Goal: Navigation & Orientation: Understand site structure

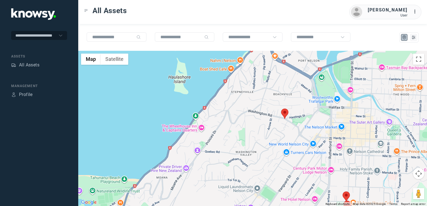
click at [283, 113] on img at bounding box center [284, 114] width 7 height 10
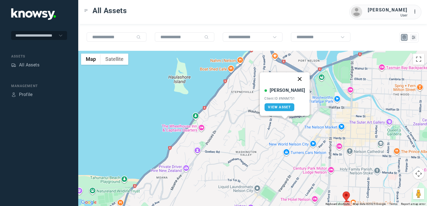
click at [294, 80] on button "Close" at bounding box center [299, 78] width 13 height 13
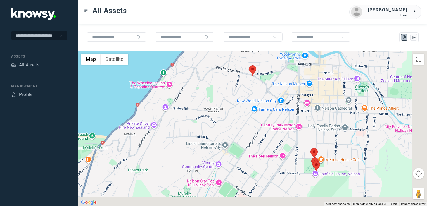
drag, startPoint x: 285, startPoint y: 123, endPoint x: 261, endPoint y: 95, distance: 37.1
click at [261, 95] on div at bounding box center [252, 129] width 349 height 156
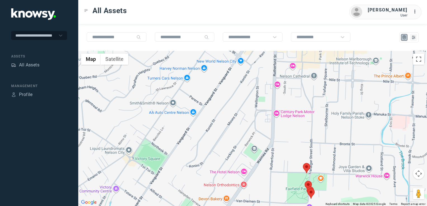
drag, startPoint x: 313, startPoint y: 131, endPoint x: 309, endPoint y: 105, distance: 26.6
click at [309, 110] on div at bounding box center [252, 129] width 349 height 156
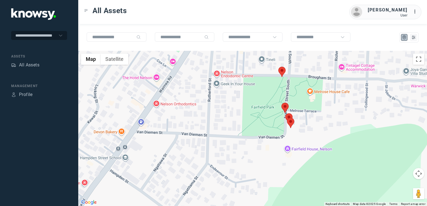
click at [283, 71] on img at bounding box center [282, 72] width 7 height 10
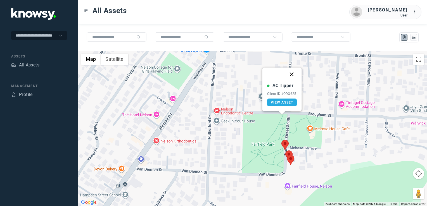
click at [290, 76] on button "Close" at bounding box center [291, 74] width 13 height 13
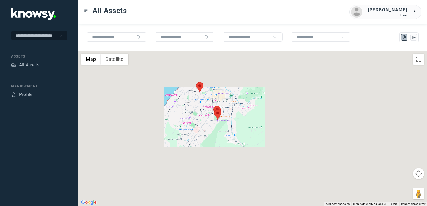
click at [228, 104] on div "To navigate, press the arrow keys." at bounding box center [252, 129] width 349 height 156
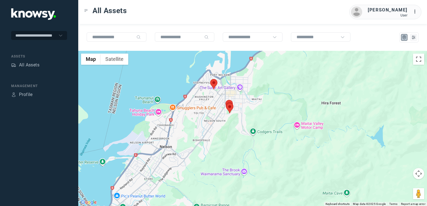
click at [268, 88] on div at bounding box center [252, 129] width 349 height 156
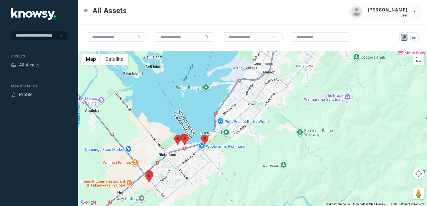
click at [262, 105] on div at bounding box center [252, 129] width 349 height 156
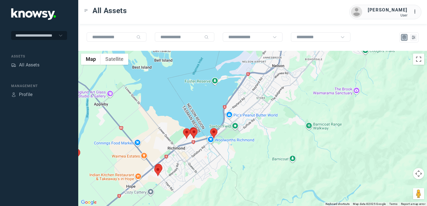
drag, startPoint x: 215, startPoint y: 150, endPoint x: 223, endPoint y: 146, distance: 8.1
click at [220, 147] on div at bounding box center [252, 129] width 349 height 156
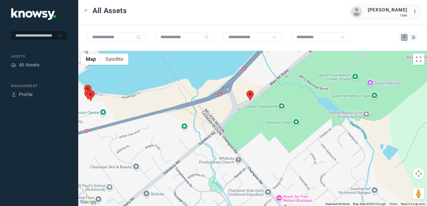
click at [252, 95] on img at bounding box center [250, 96] width 7 height 10
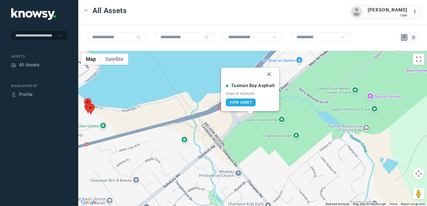
click at [270, 74] on button "Close" at bounding box center [269, 74] width 13 height 13
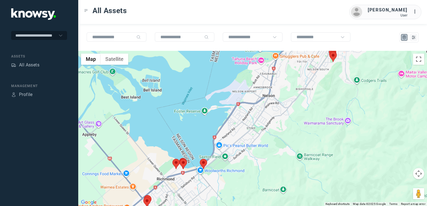
drag, startPoint x: 183, startPoint y: 181, endPoint x: 193, endPoint y: 130, distance: 51.9
click at [186, 146] on div "To navigate, press the arrow keys." at bounding box center [252, 129] width 349 height 156
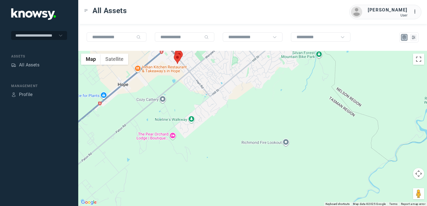
drag, startPoint x: 141, startPoint y: 100, endPoint x: 152, endPoint y: 133, distance: 35.4
click at [151, 141] on div at bounding box center [252, 129] width 349 height 156
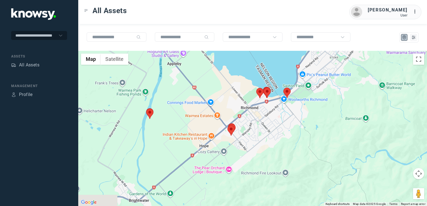
drag, startPoint x: 135, startPoint y: 116, endPoint x: 187, endPoint y: 144, distance: 58.7
click at [187, 144] on div at bounding box center [252, 129] width 349 height 156
